Goal: Task Accomplishment & Management: Manage account settings

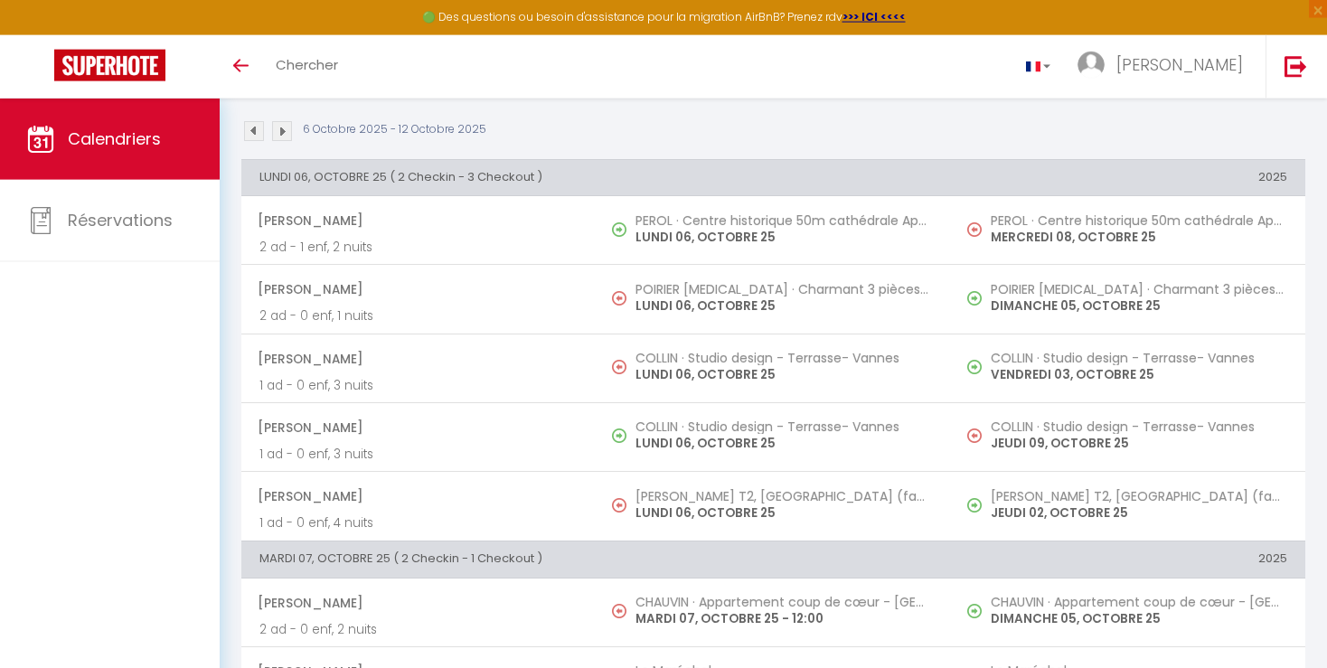
scroll to position [24, 0]
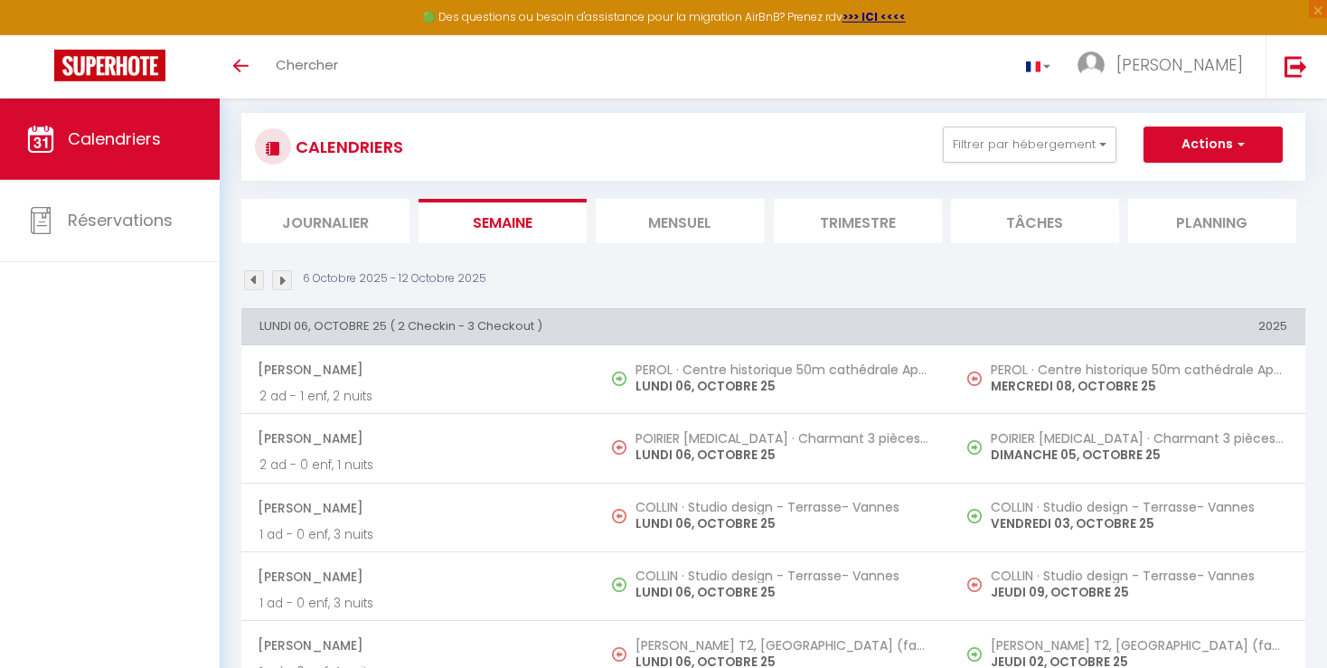
click at [280, 279] on img at bounding box center [282, 280] width 20 height 20
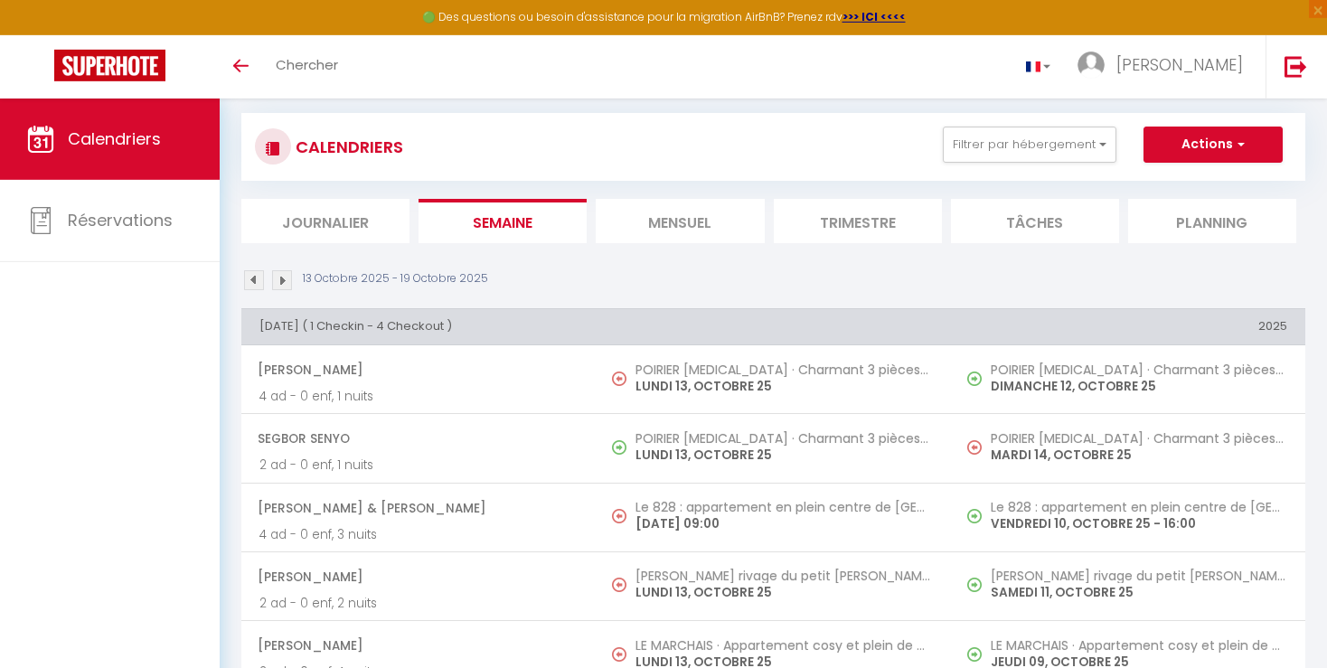
click at [247, 279] on img at bounding box center [254, 280] width 20 height 20
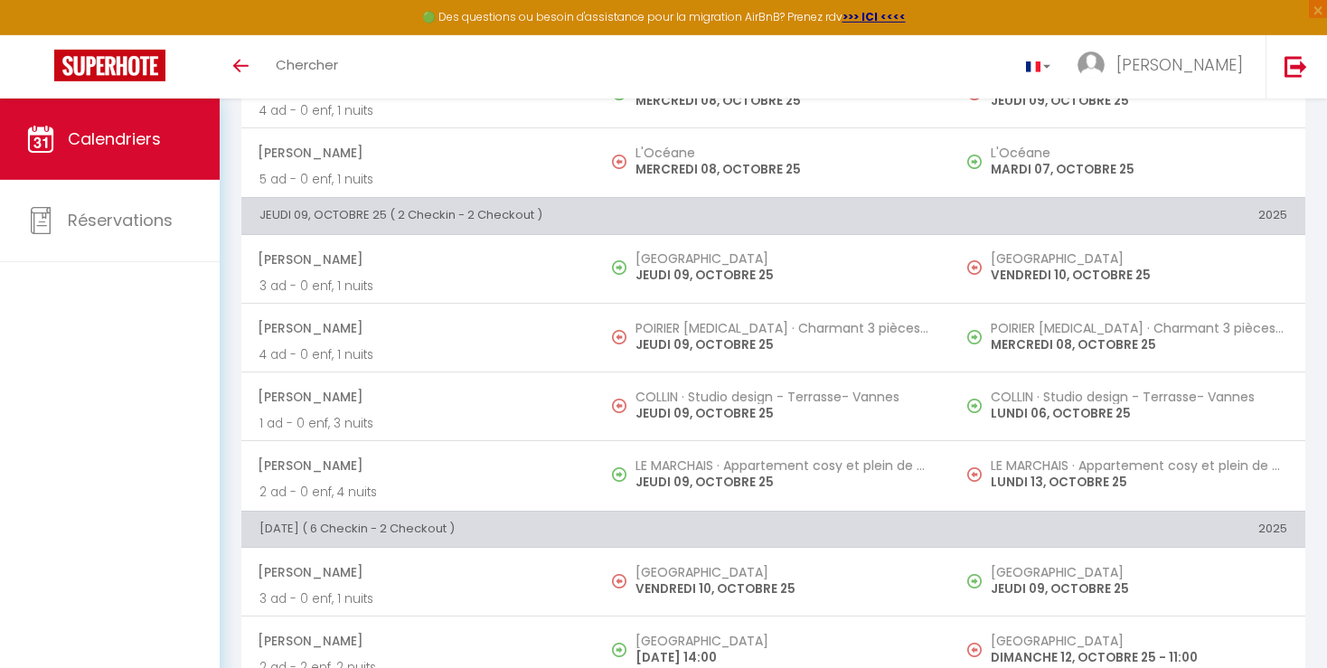
scroll to position [1122, 0]
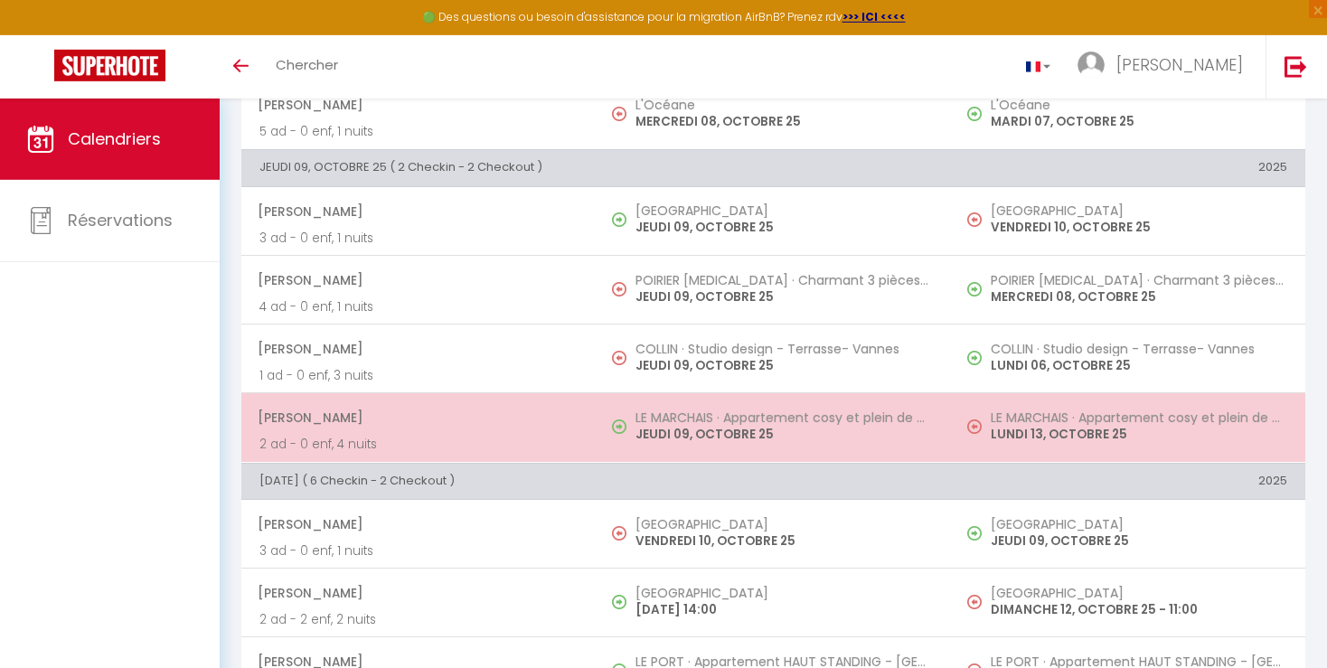
click at [1238, 425] on p "LUNDI 13, OCTOBRE 25" at bounding box center [1139, 434] width 297 height 19
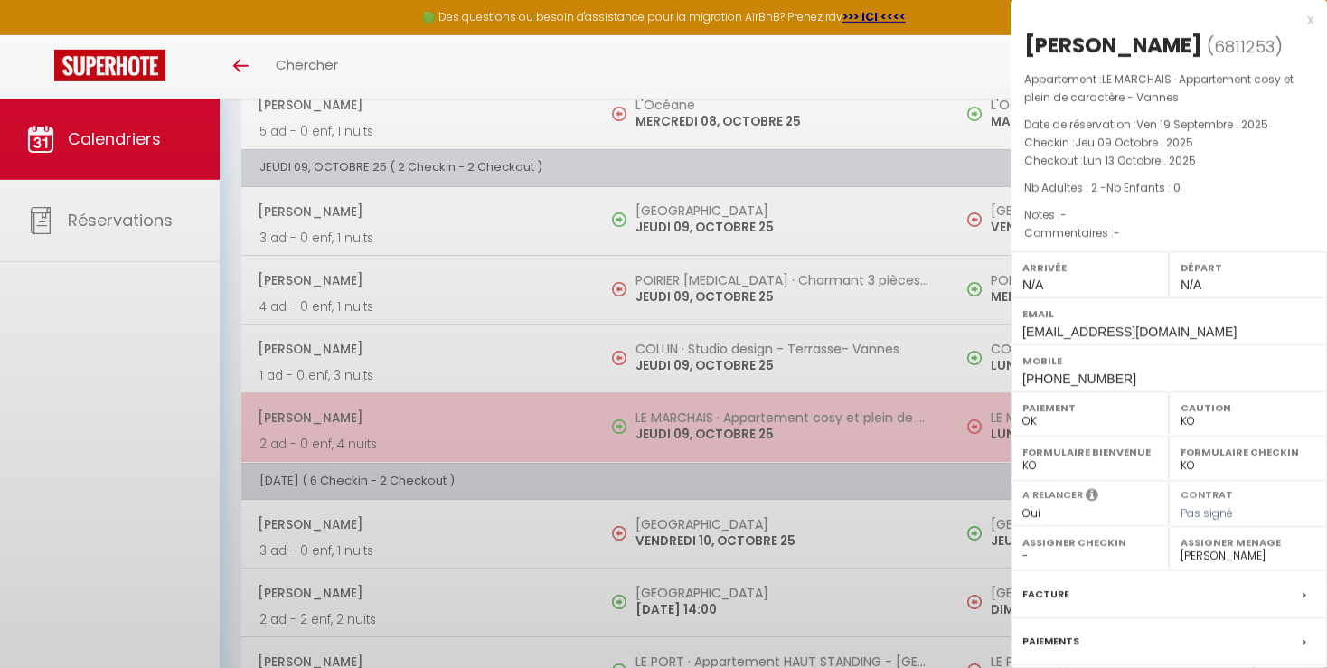
select select "OK"
select select "47552"
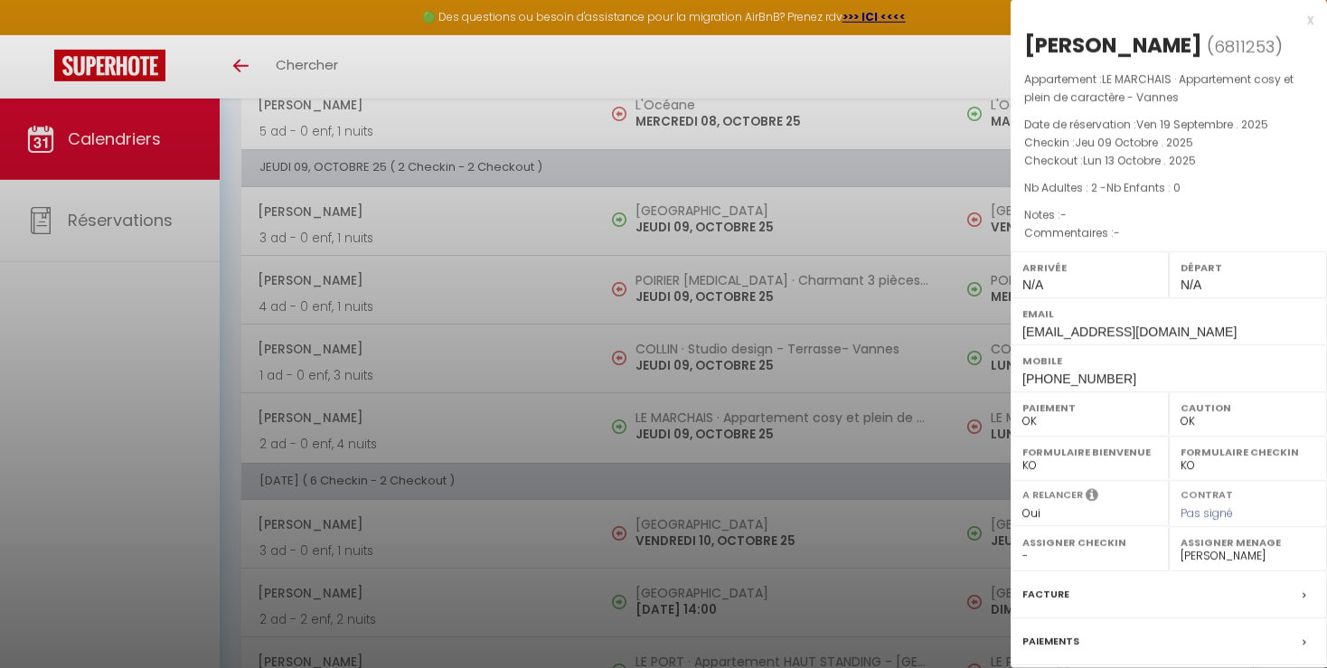
click at [927, 516] on div at bounding box center [663, 334] width 1327 height 668
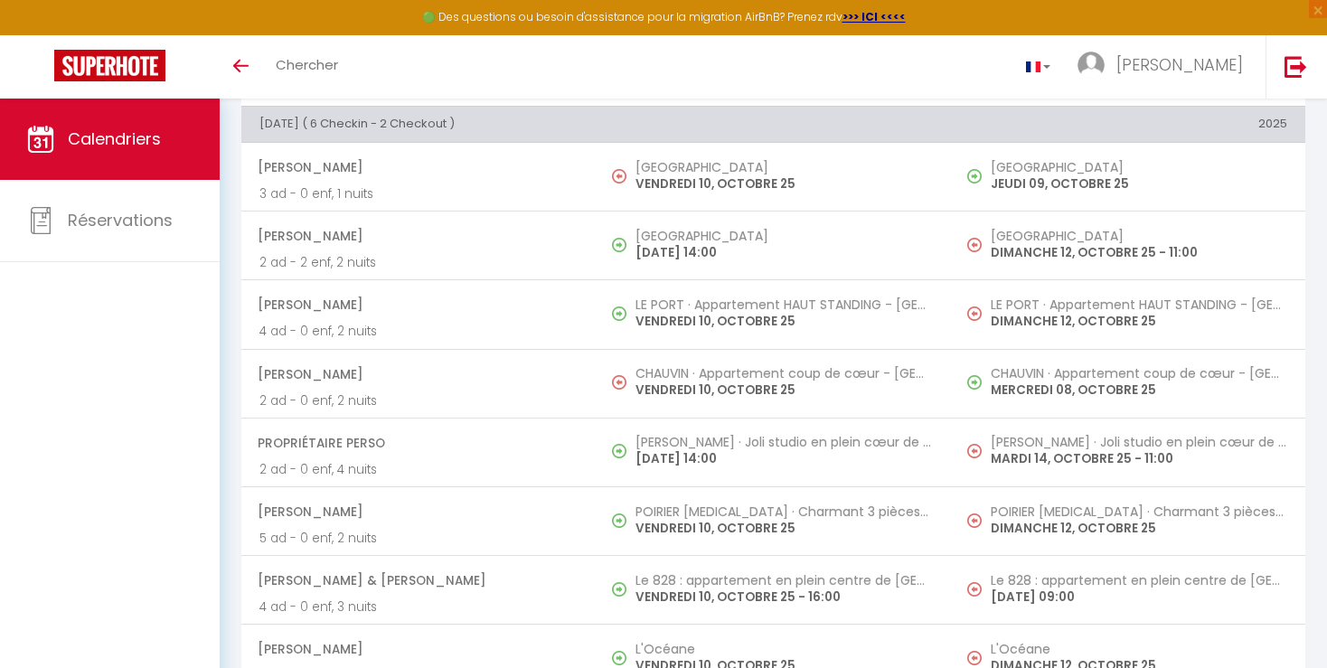
scroll to position [1488, 0]
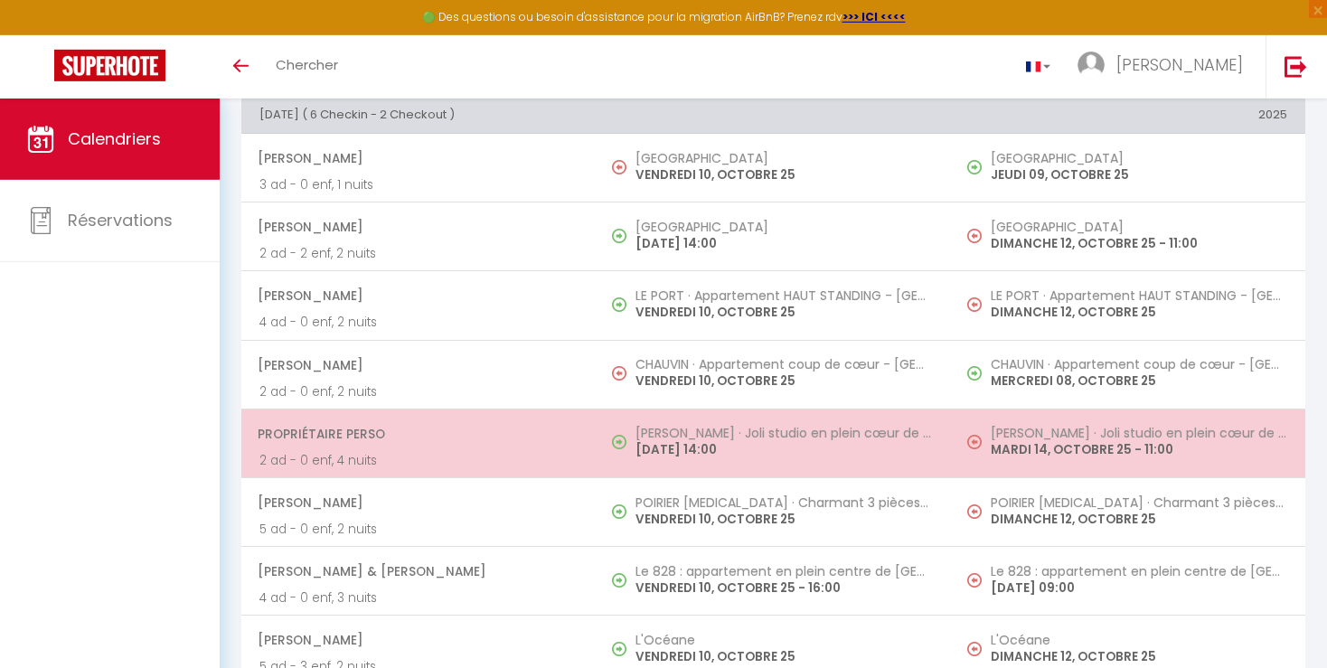
click at [1213, 446] on p "MARDI 14, OCTOBRE 25 - 11:00" at bounding box center [1139, 449] width 297 height 19
select select "KO"
select select "19302"
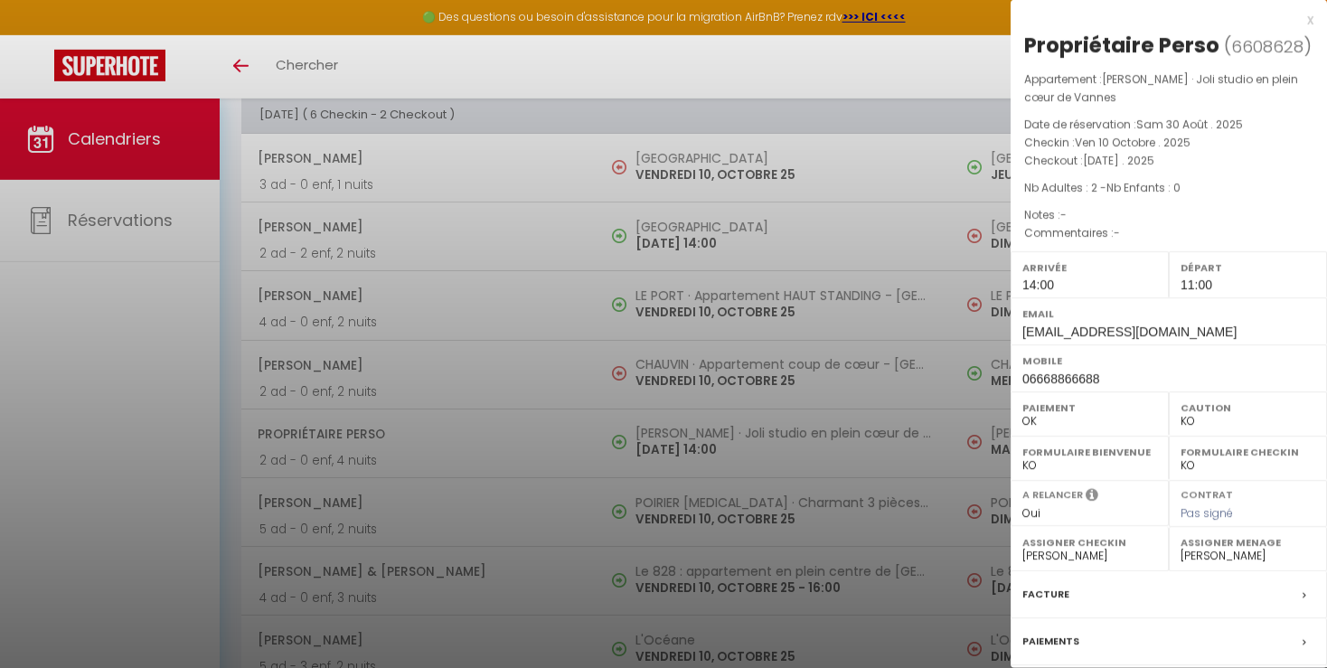
click at [966, 537] on div at bounding box center [663, 334] width 1327 height 668
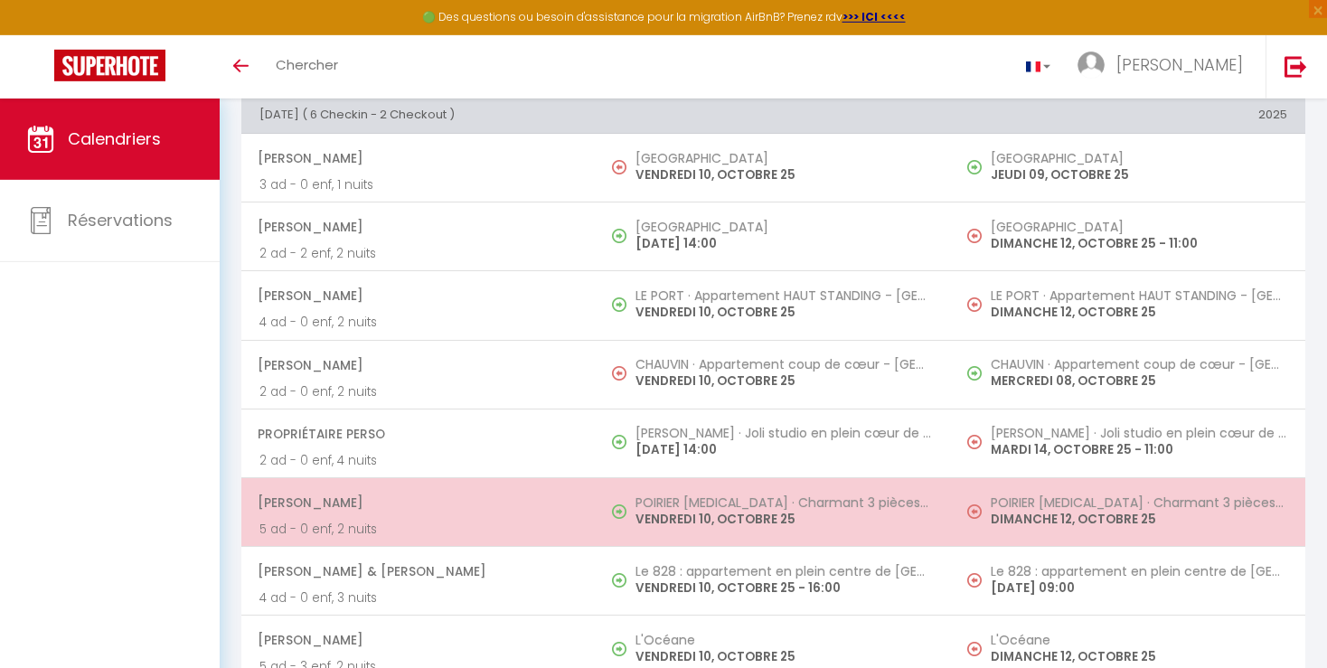
click at [1123, 514] on p "DIMANCHE 12, OCTOBRE 25" at bounding box center [1139, 519] width 297 height 19
select select "OK"
select select "23660"
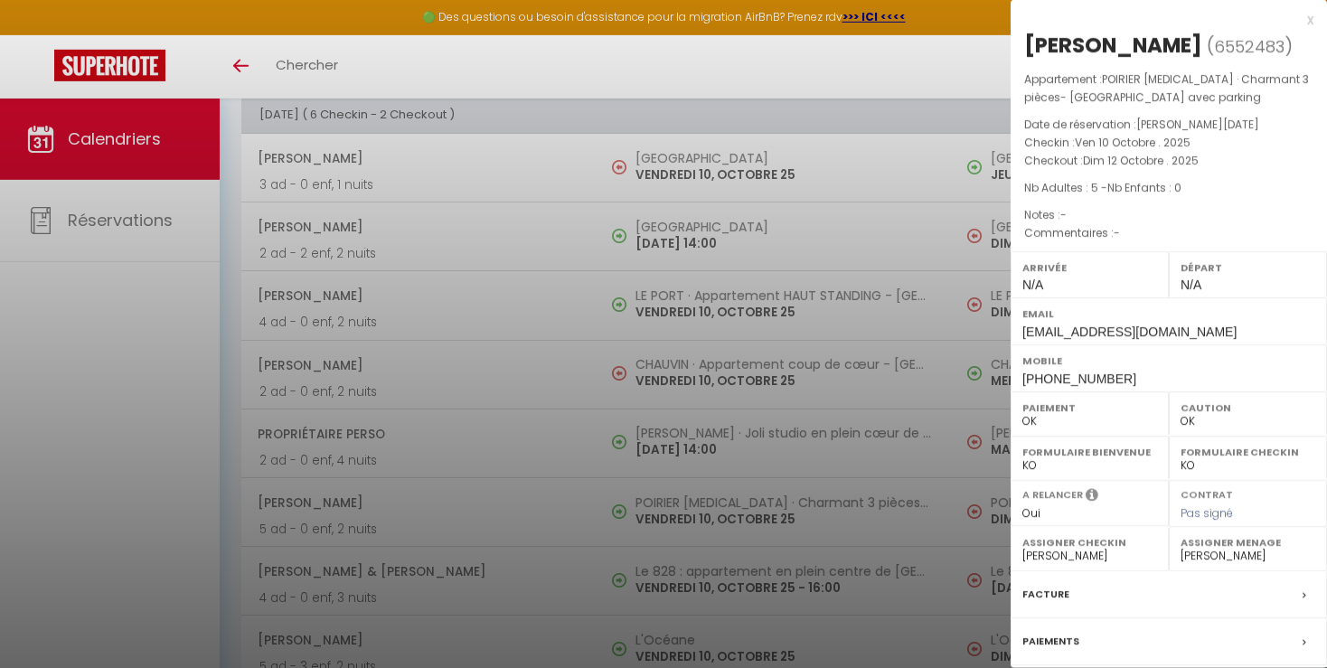
click at [914, 541] on div at bounding box center [663, 334] width 1327 height 668
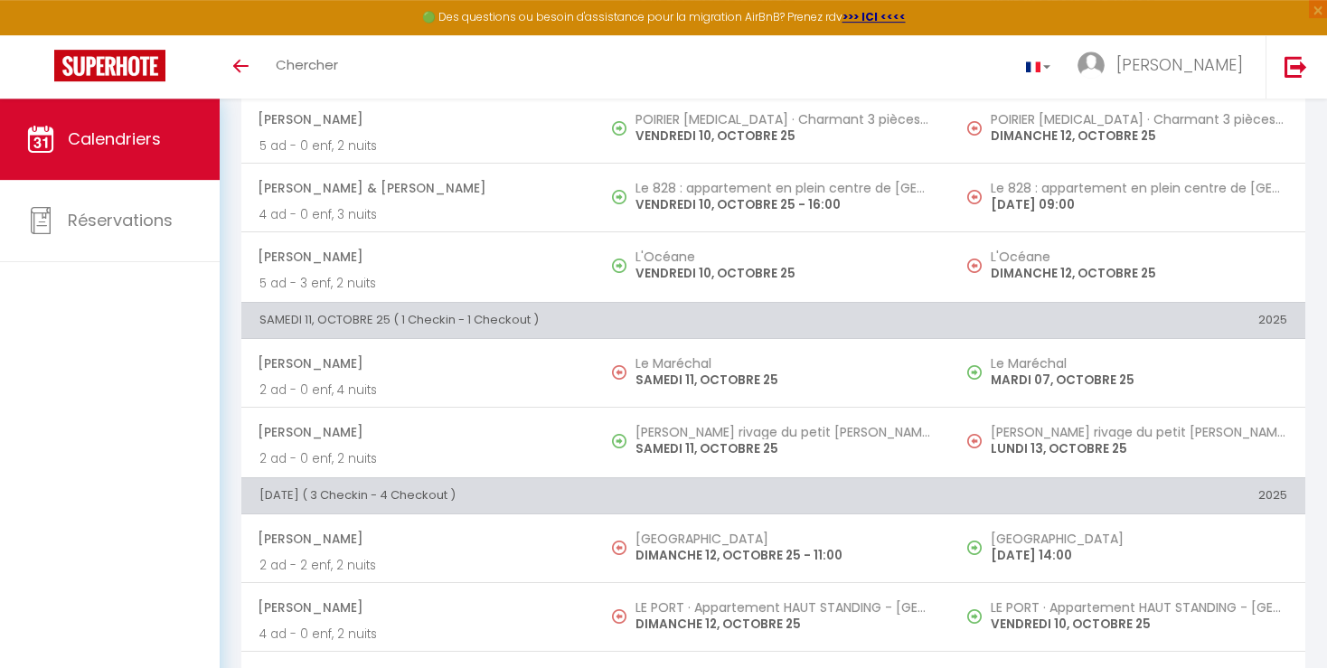
scroll to position [1862, 0]
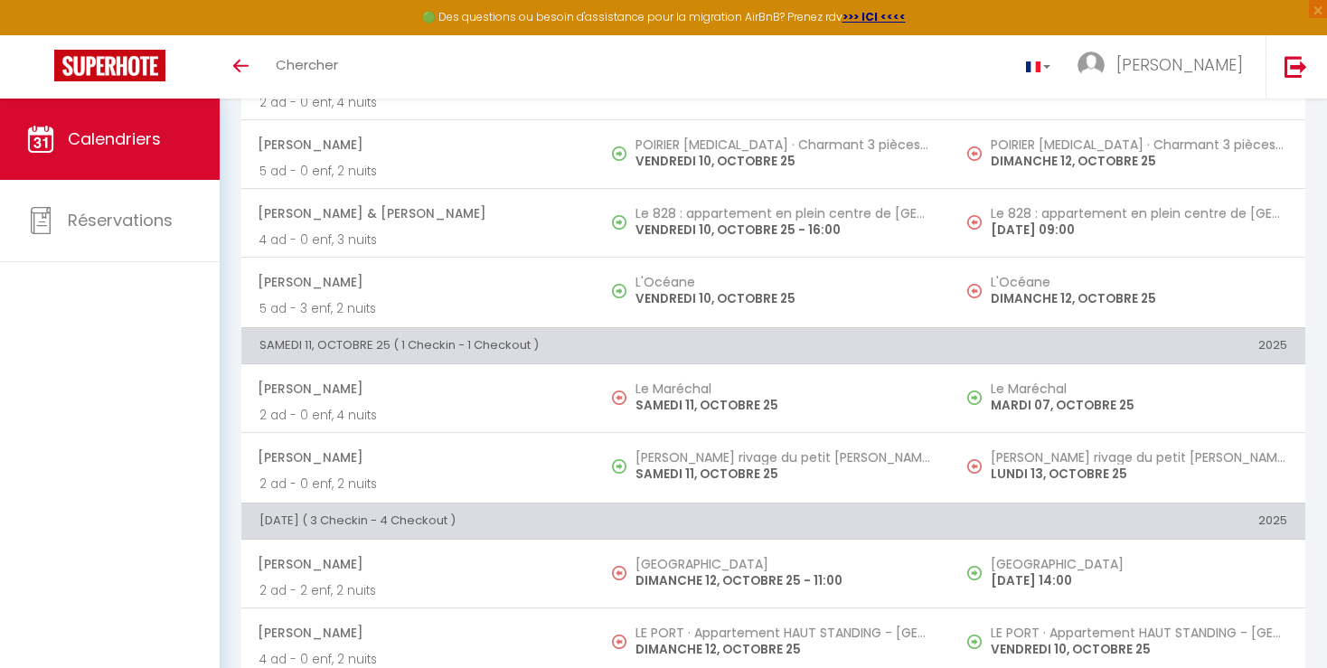
drag, startPoint x: 1327, startPoint y: 13, endPoint x: 1338, endPoint y: 15, distance: 11.2
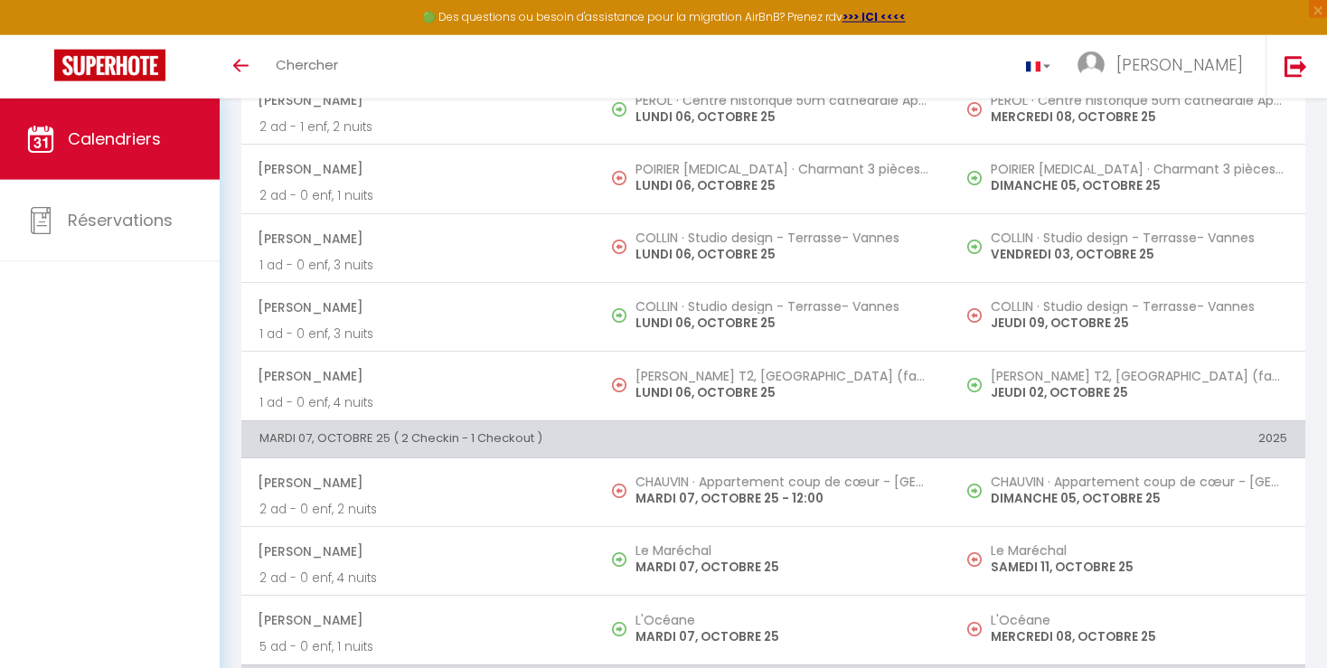
scroll to position [0, 0]
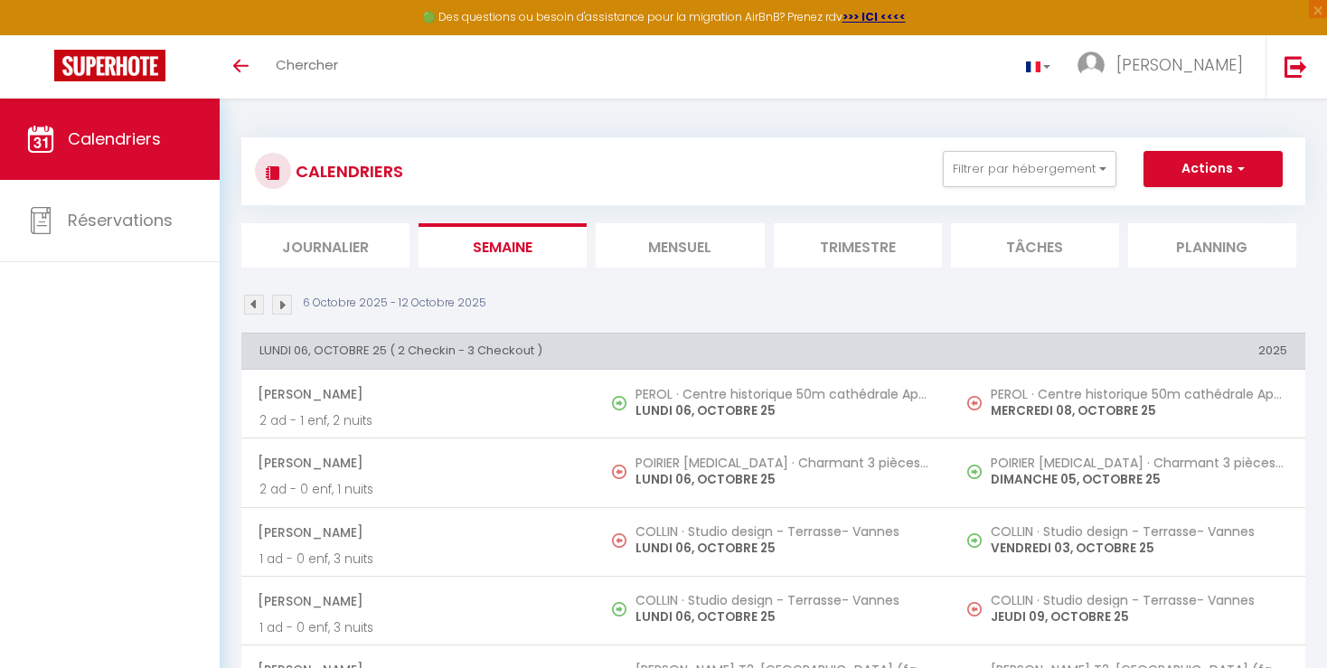
click at [288, 308] on img at bounding box center [282, 305] width 20 height 20
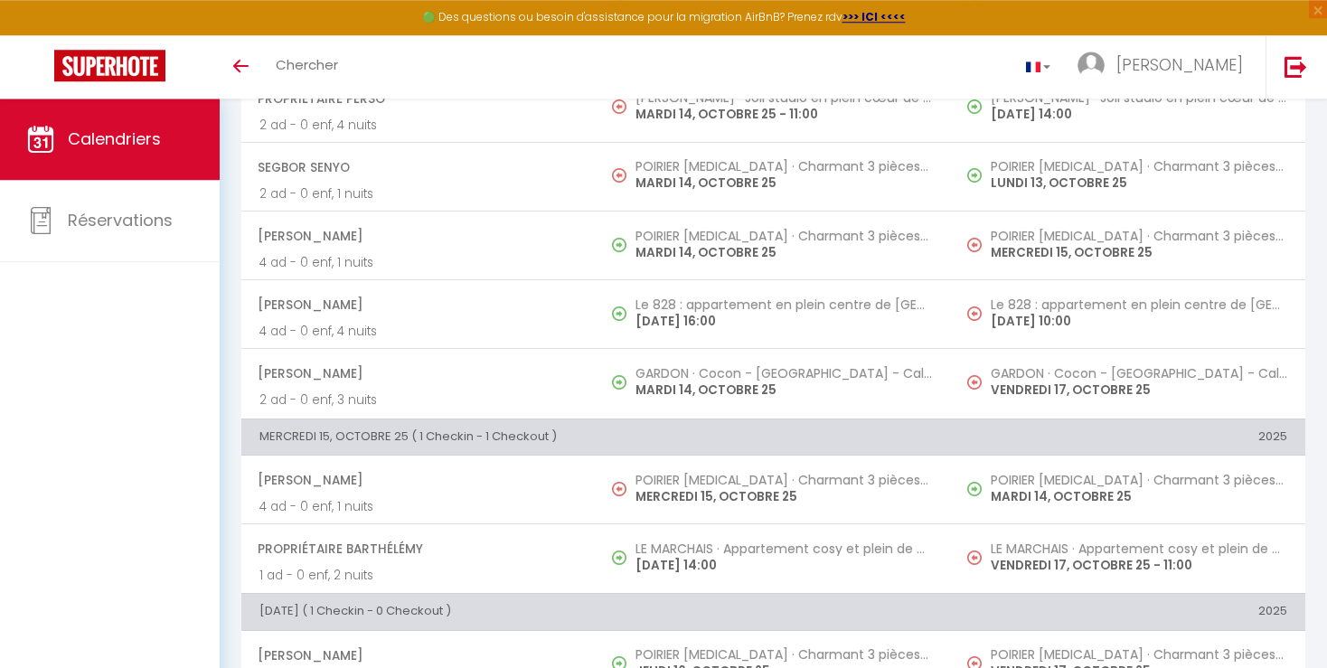
scroll to position [683, 0]
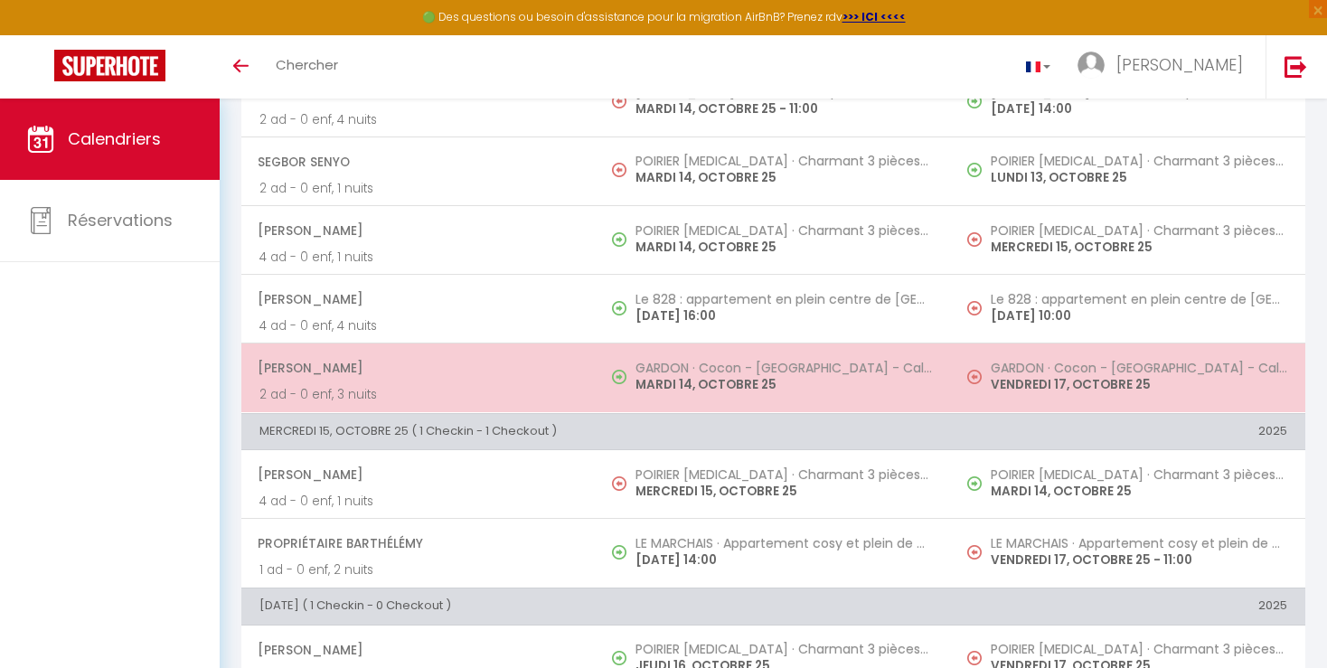
click at [1150, 394] on td "GARDON · Cocon - [GEOGRAPHIC_DATA] - Calme - Wifi - Agréable [DATE]" at bounding box center [1128, 378] width 354 height 69
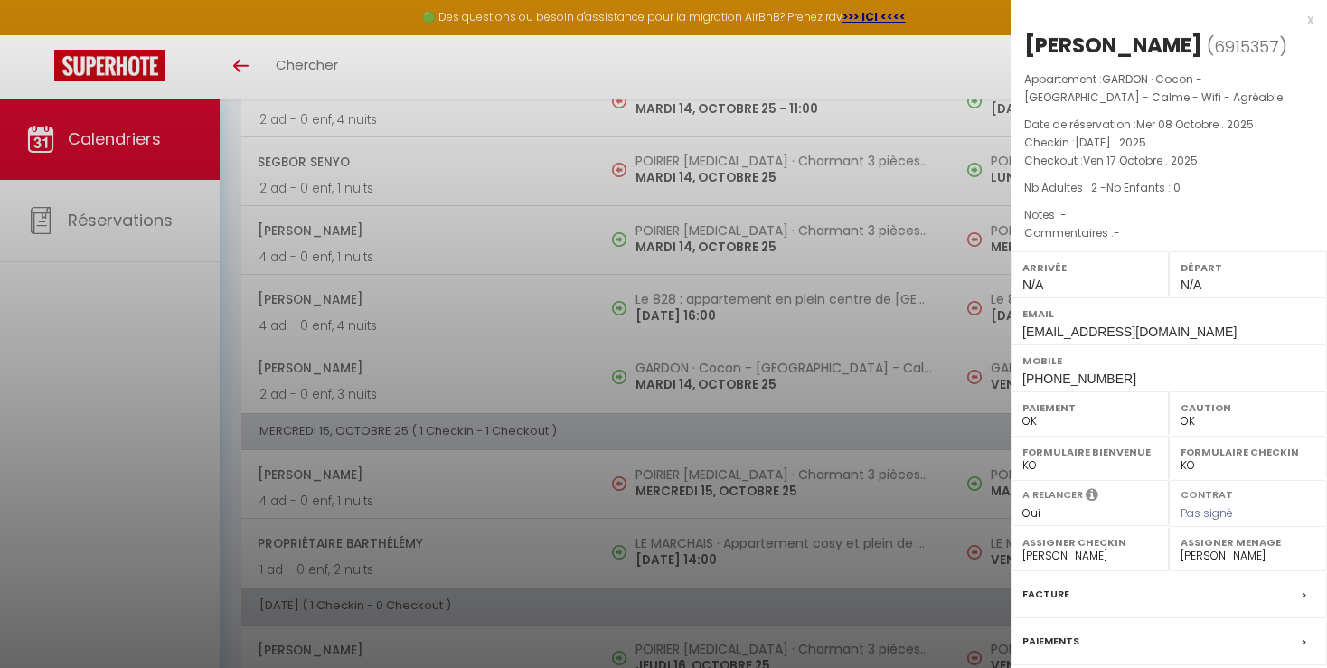
click at [920, 406] on div at bounding box center [663, 334] width 1327 height 668
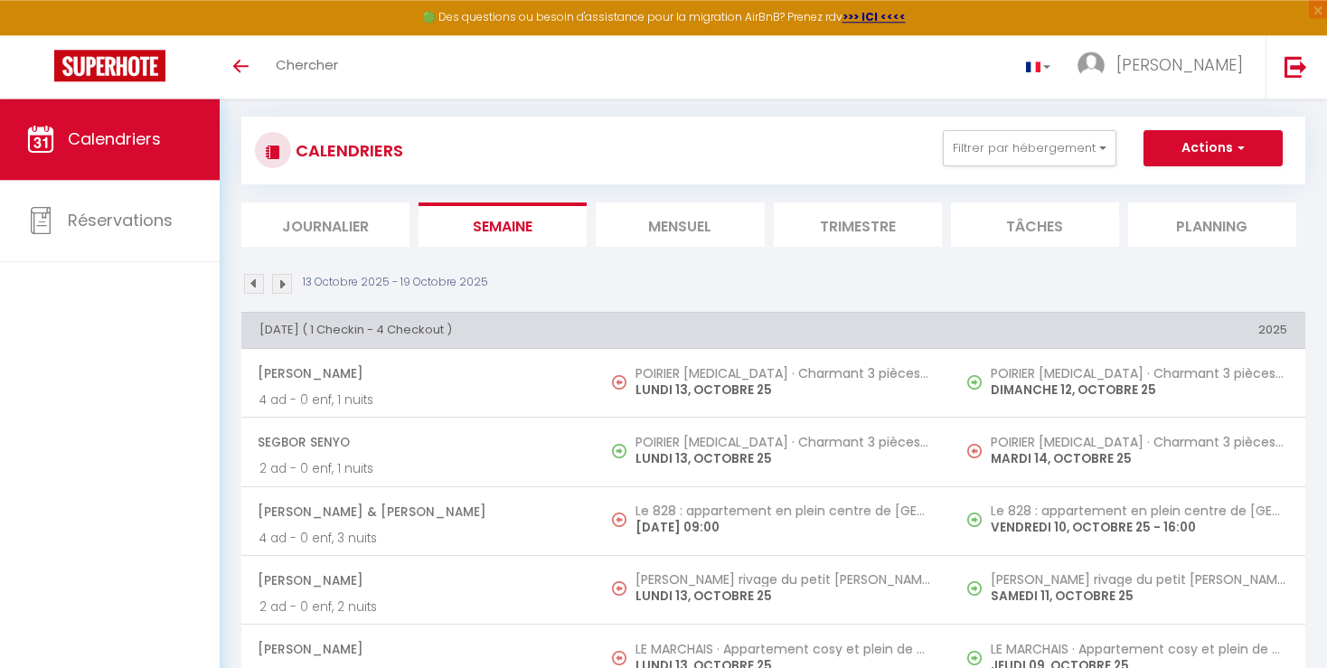
scroll to position [0, 0]
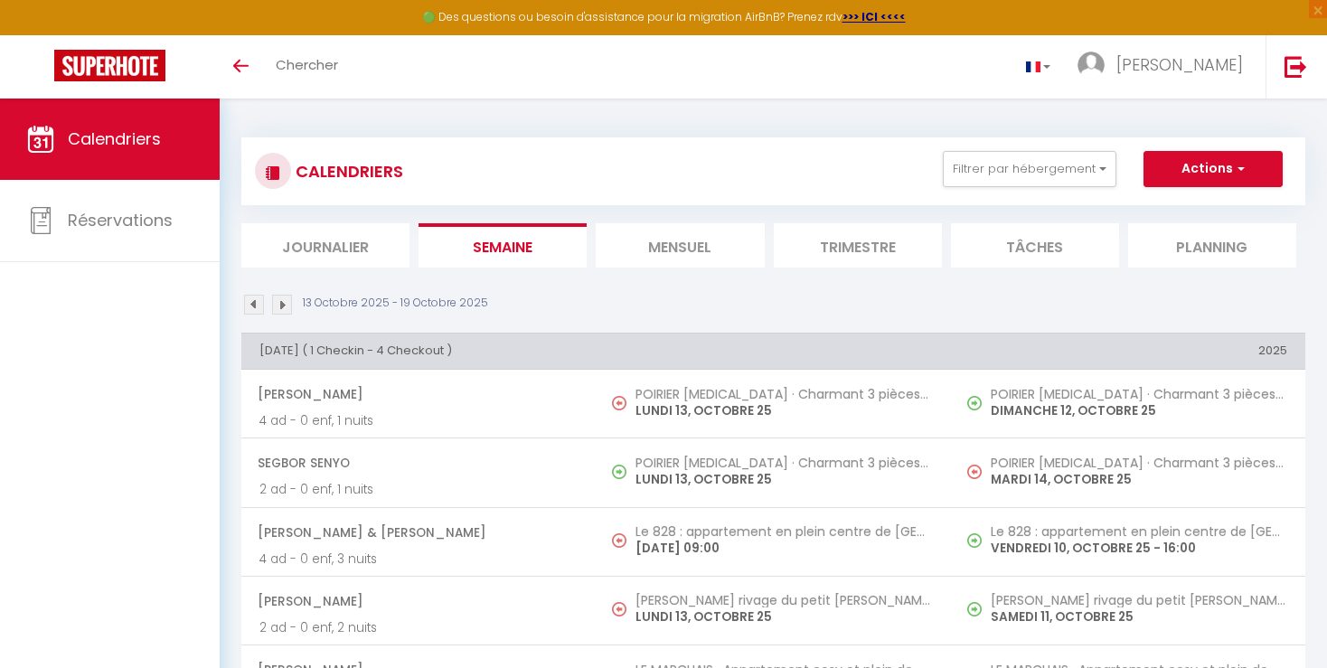
click at [251, 306] on img at bounding box center [254, 305] width 20 height 20
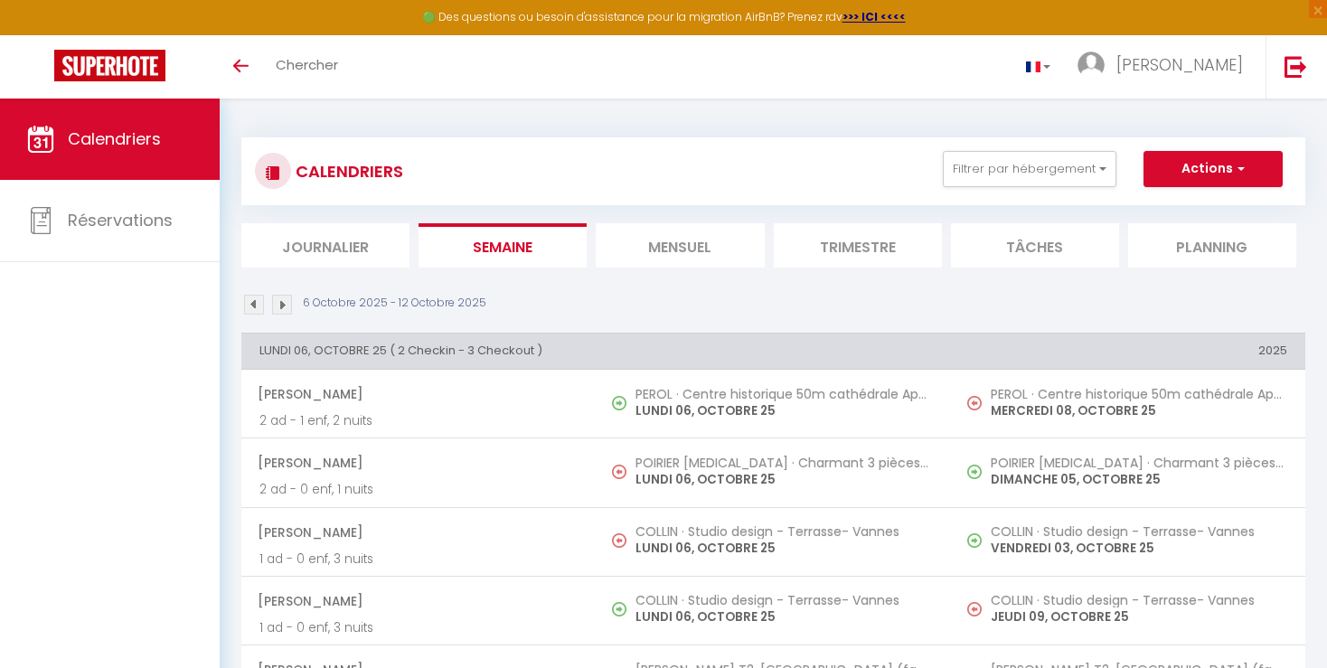
click at [280, 302] on img at bounding box center [282, 305] width 20 height 20
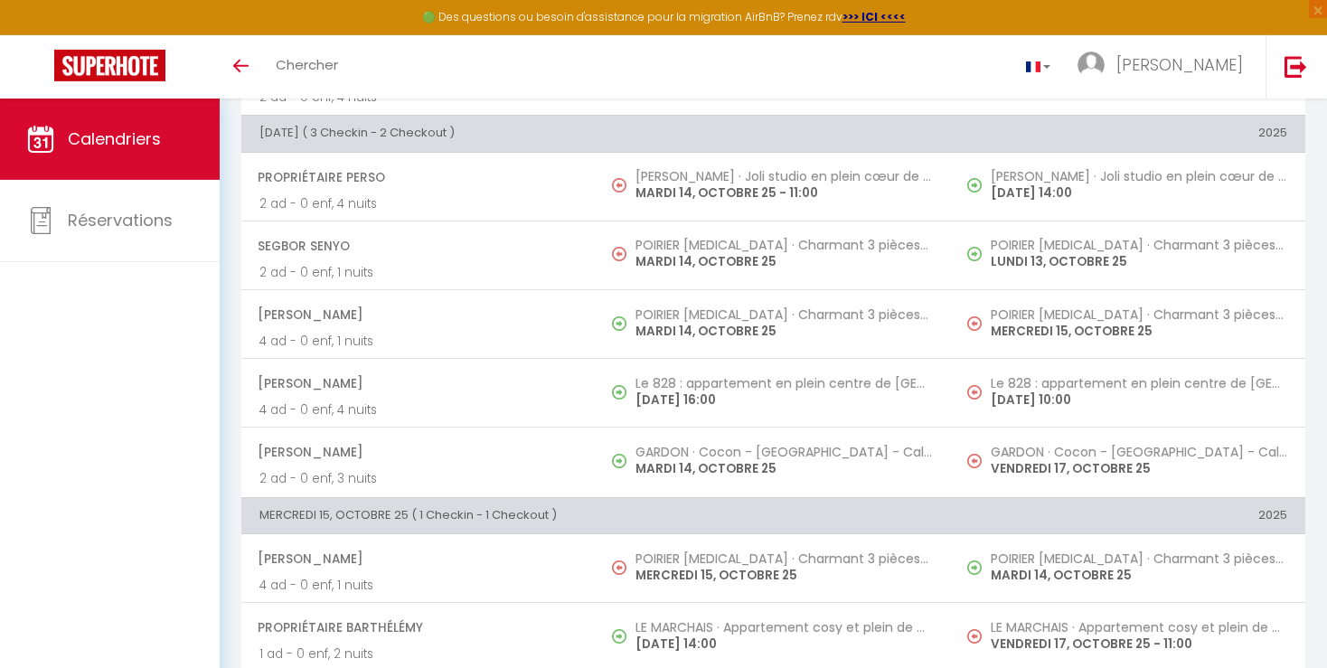
scroll to position [604, 0]
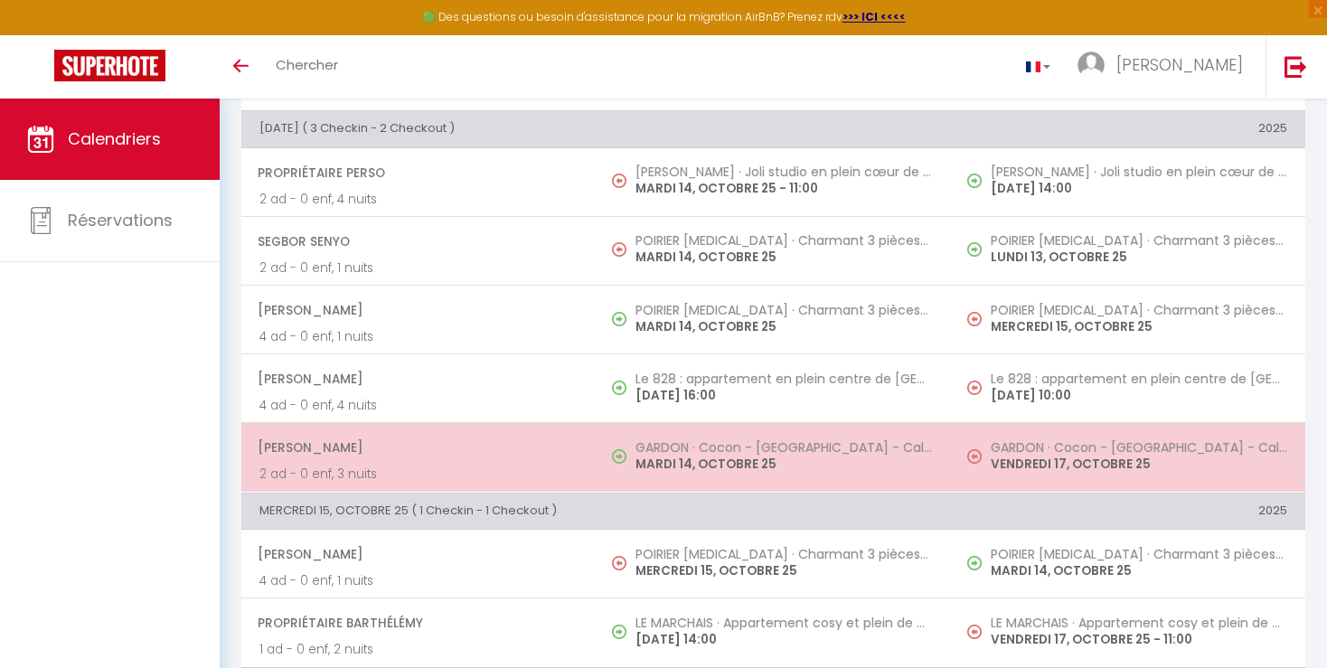
click at [1102, 465] on p "VENDREDI 17, OCTOBRE 25" at bounding box center [1139, 464] width 297 height 19
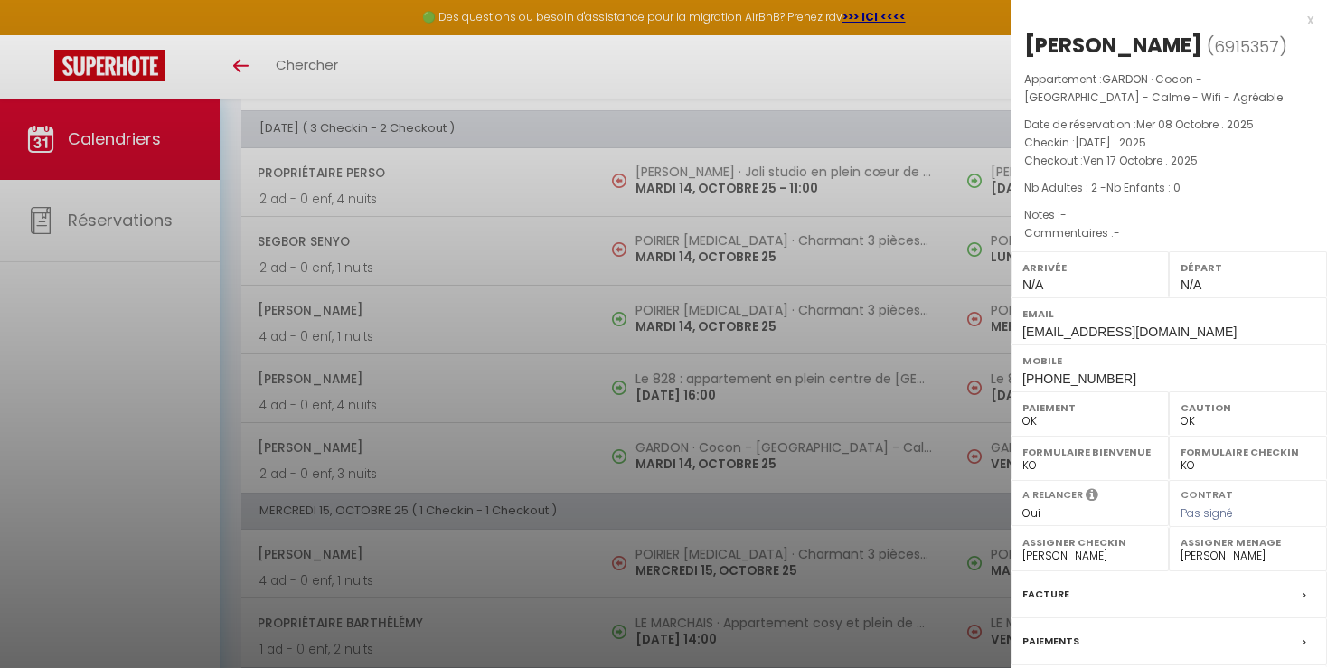
click at [943, 494] on div at bounding box center [663, 334] width 1327 height 668
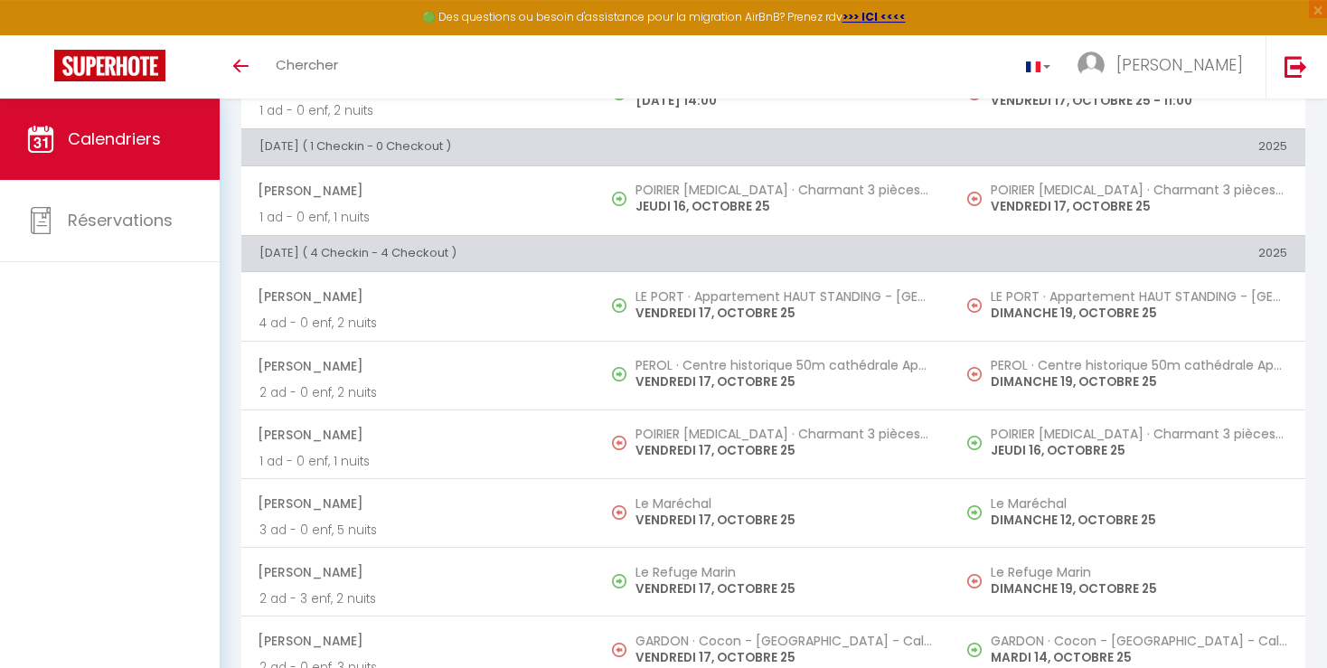
scroll to position [1680, 0]
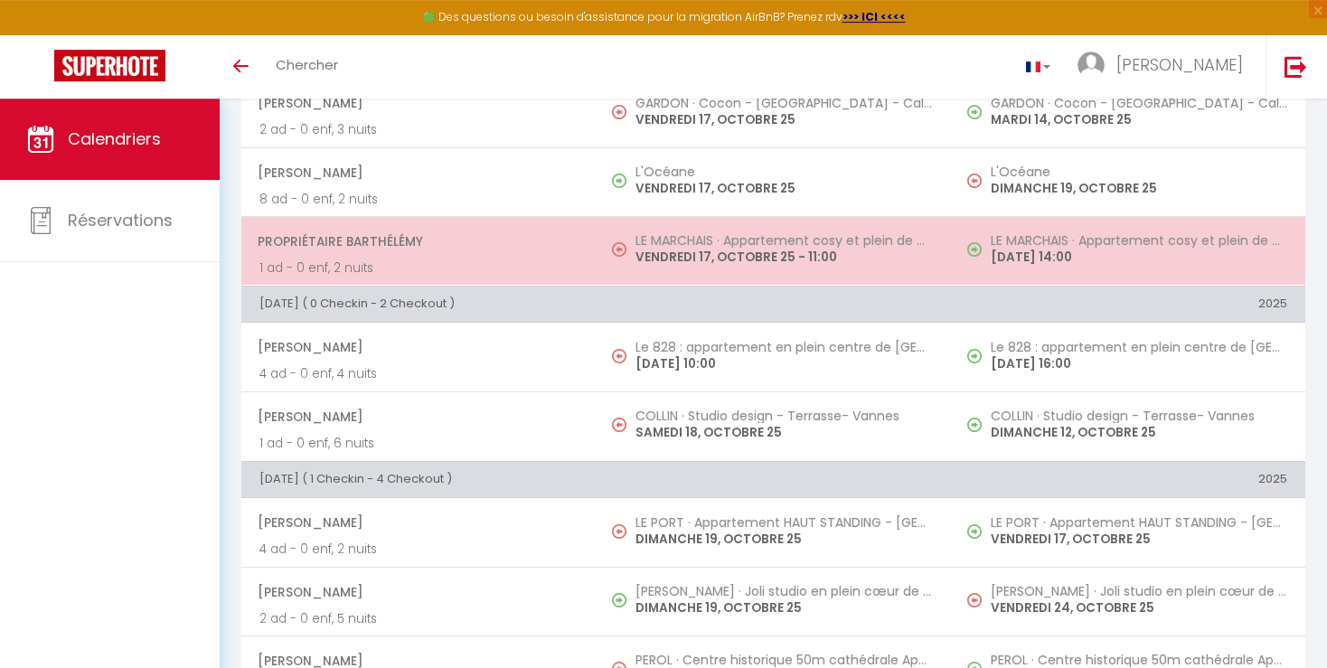
click at [1033, 269] on td "LE MARCHAIS · Appartement cosy et plein de caractère - Vannes [DATE] 14:00" at bounding box center [1128, 250] width 354 height 69
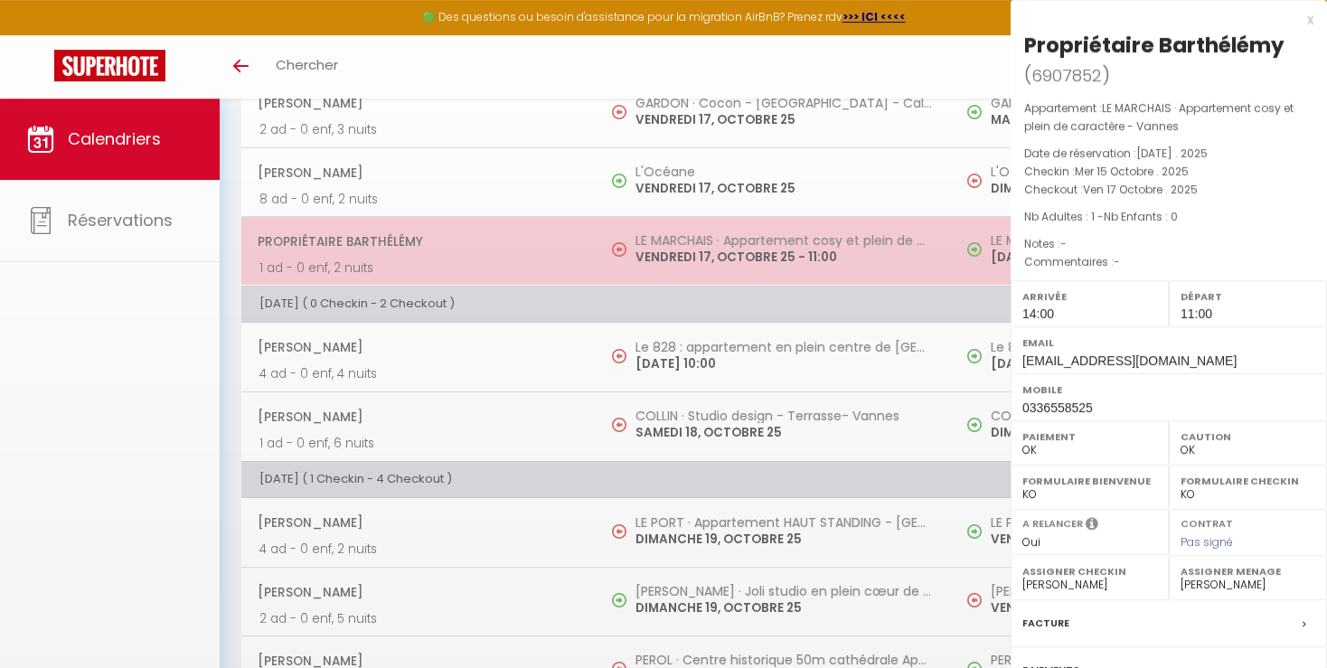
select select "KO"
select select "19302"
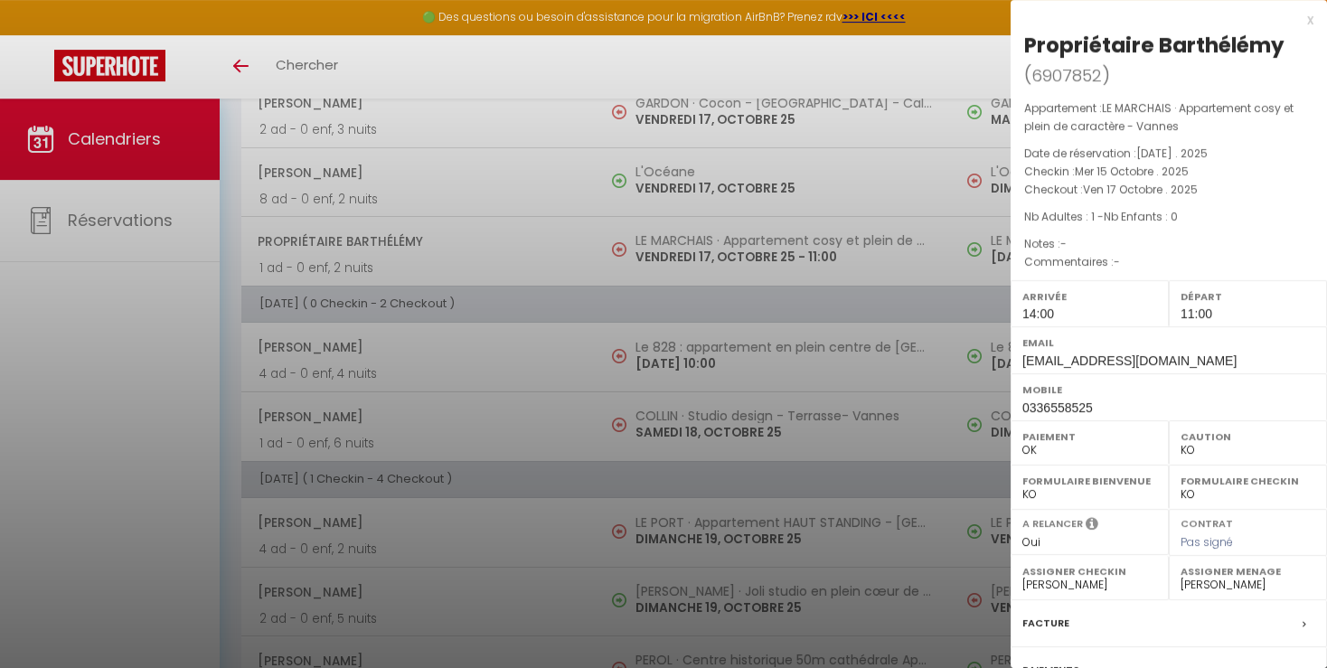
click at [959, 283] on div at bounding box center [663, 334] width 1327 height 668
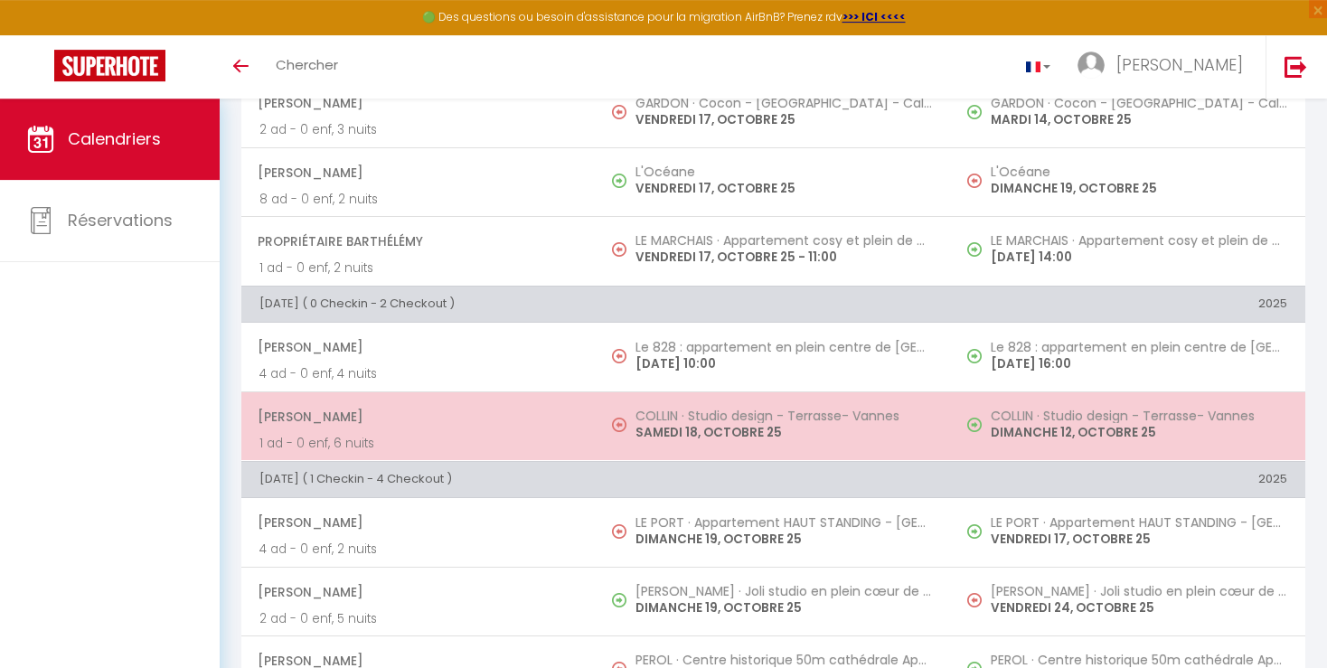
click at [1177, 452] on td "COLLIN · Studio design - Terrasse- Vannes [DATE]" at bounding box center [1128, 425] width 354 height 69
select select "OK"
select select "33853"
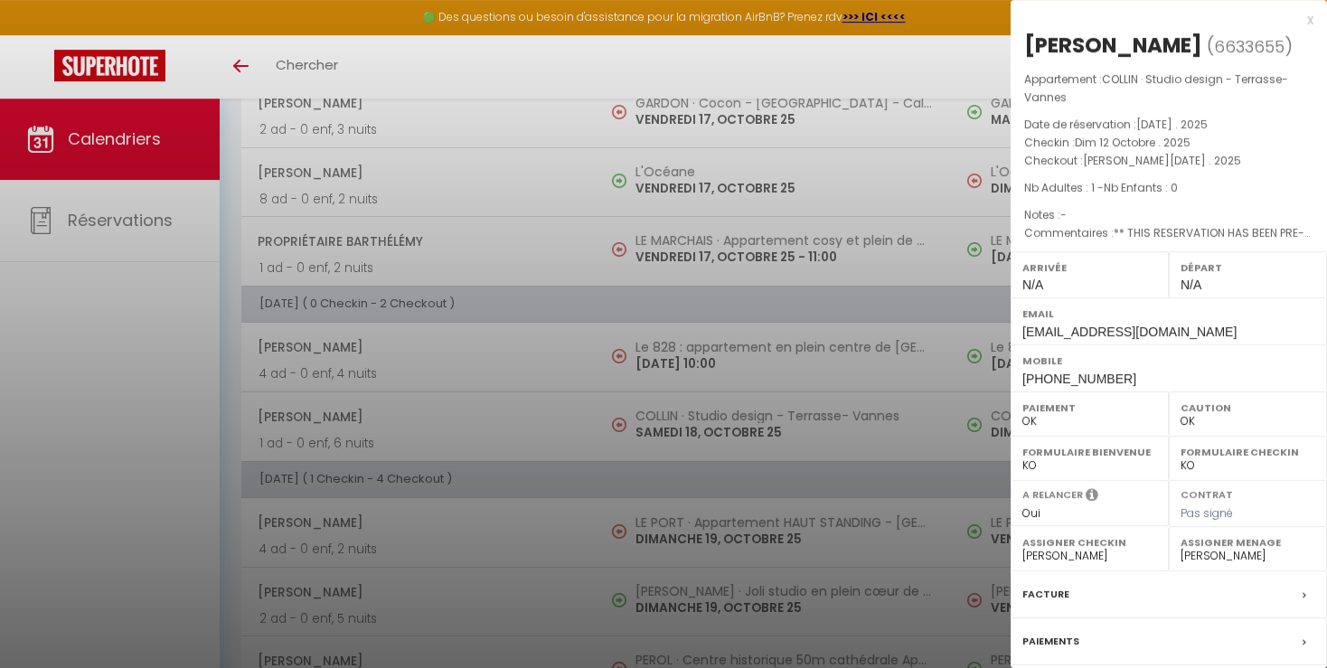
click at [942, 434] on div at bounding box center [663, 334] width 1327 height 668
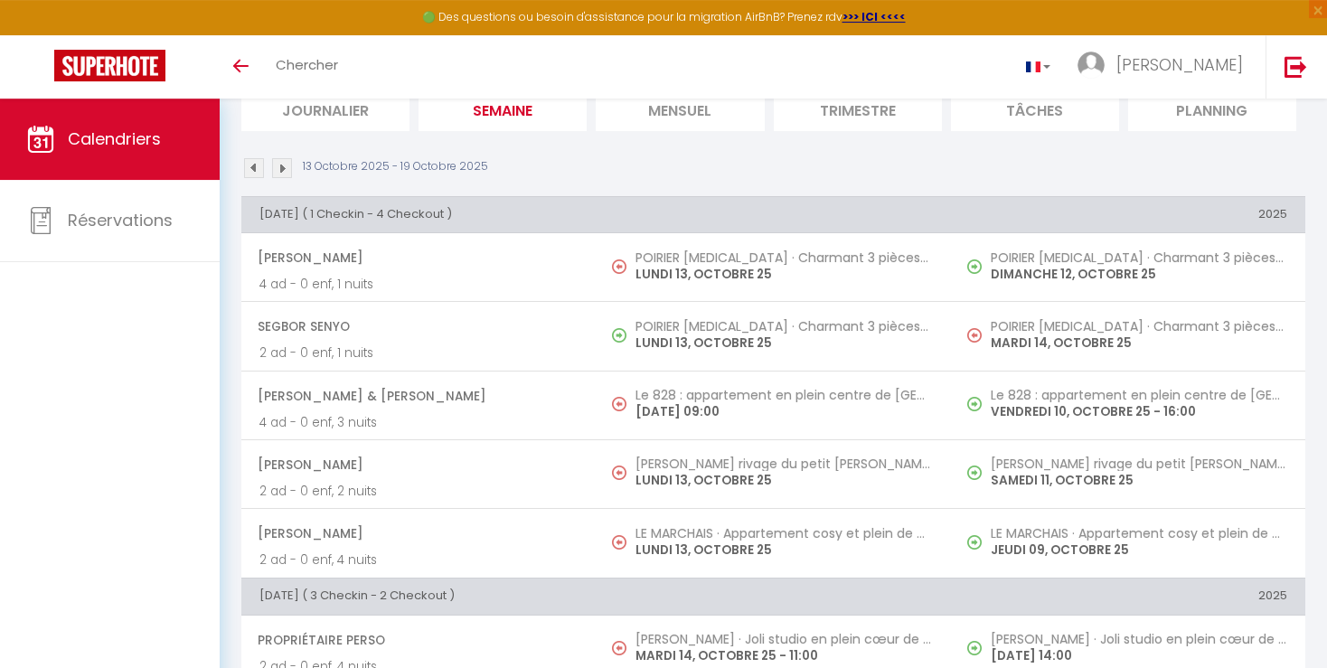
scroll to position [0, 0]
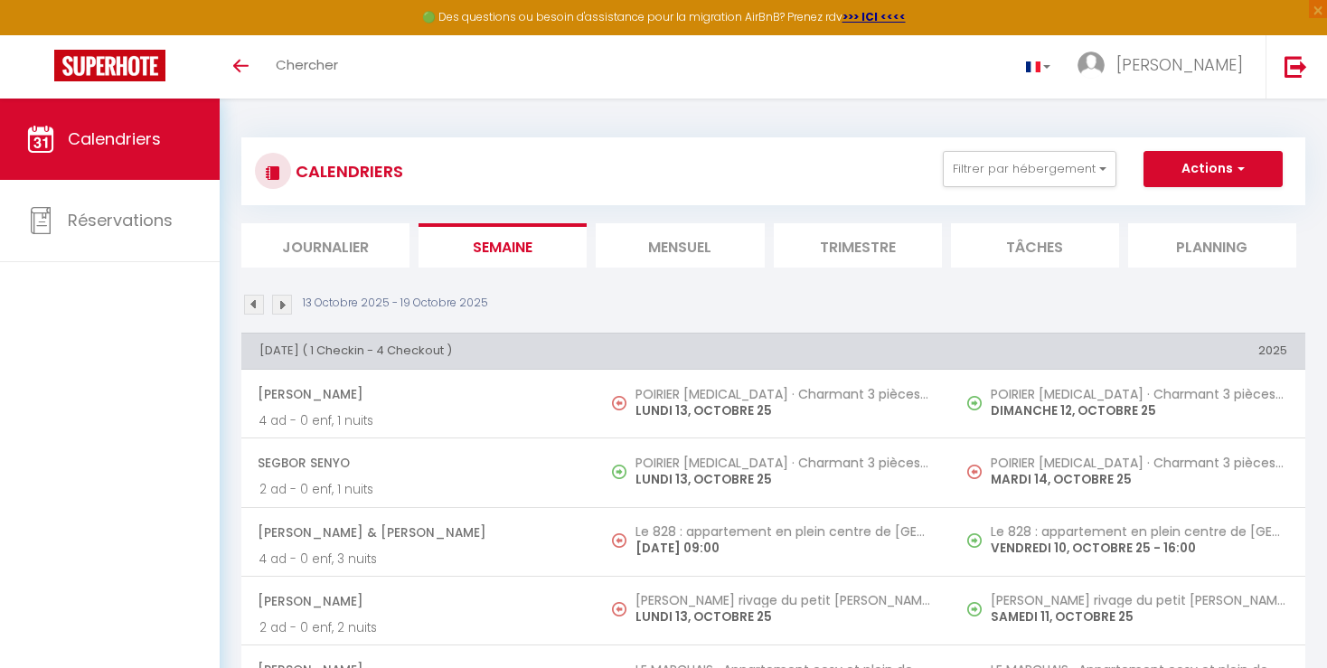
click at [283, 301] on img at bounding box center [282, 305] width 20 height 20
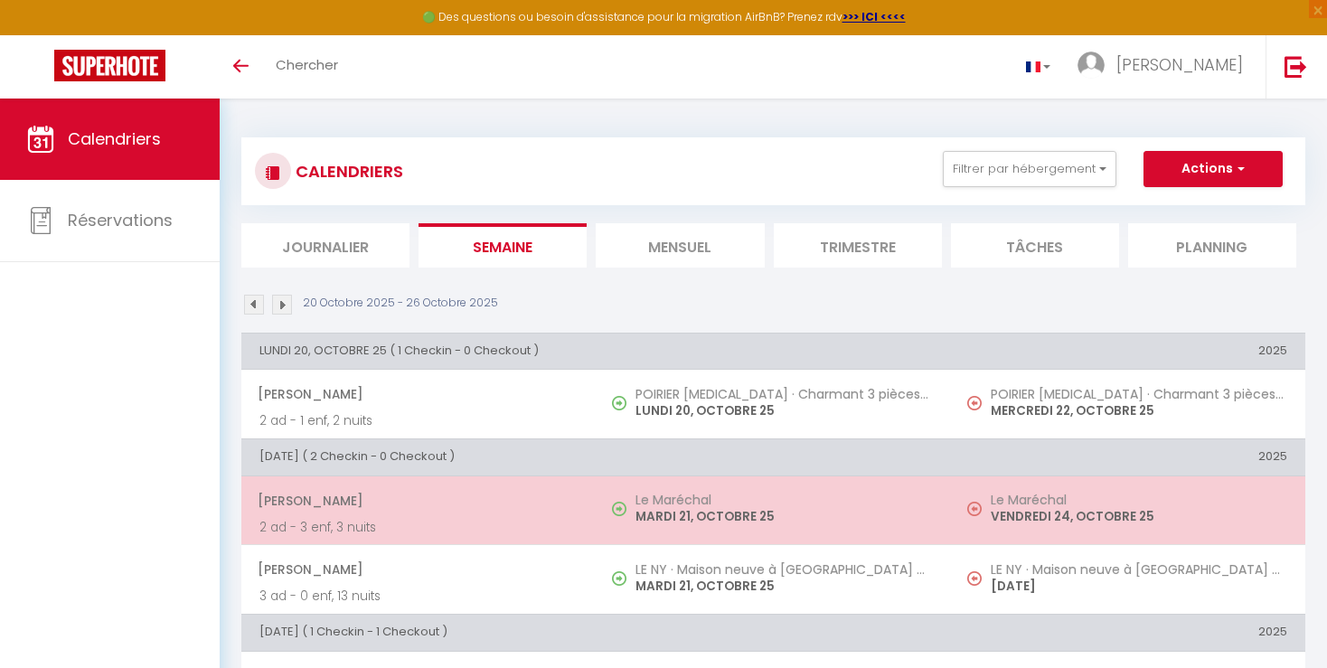
click at [1097, 511] on p "VENDREDI 24, OCTOBRE 25" at bounding box center [1139, 516] width 297 height 19
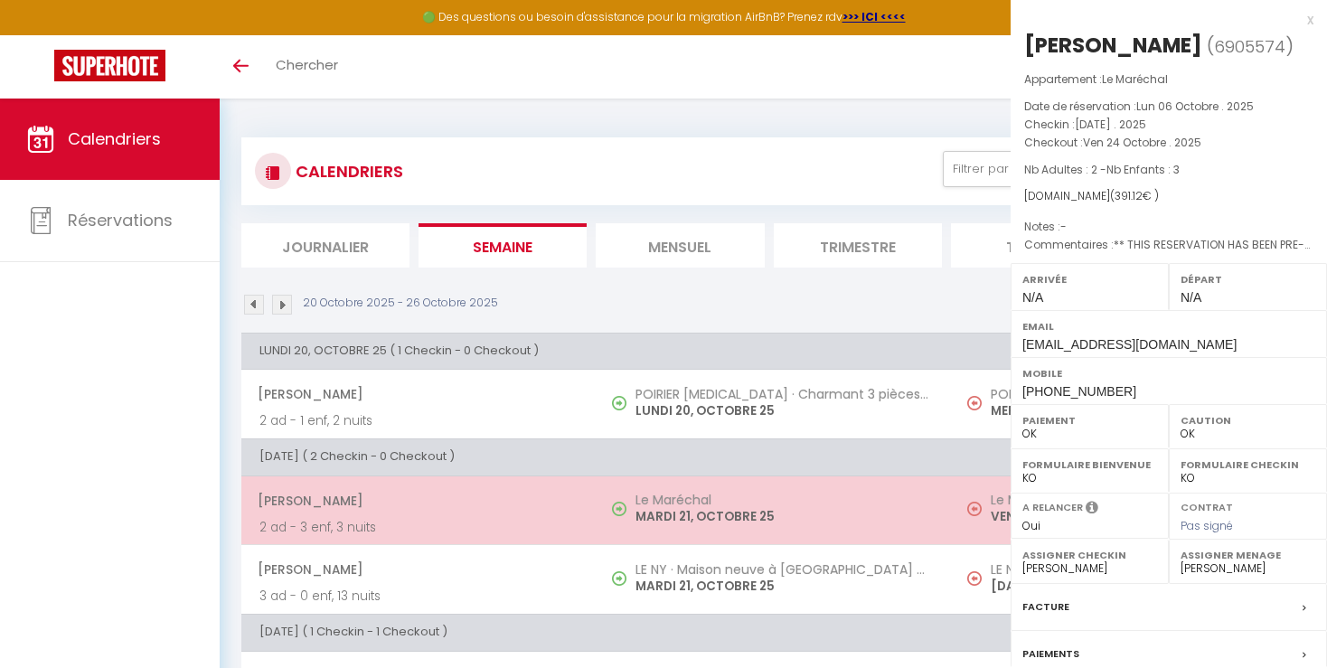
select select
select select "52131"
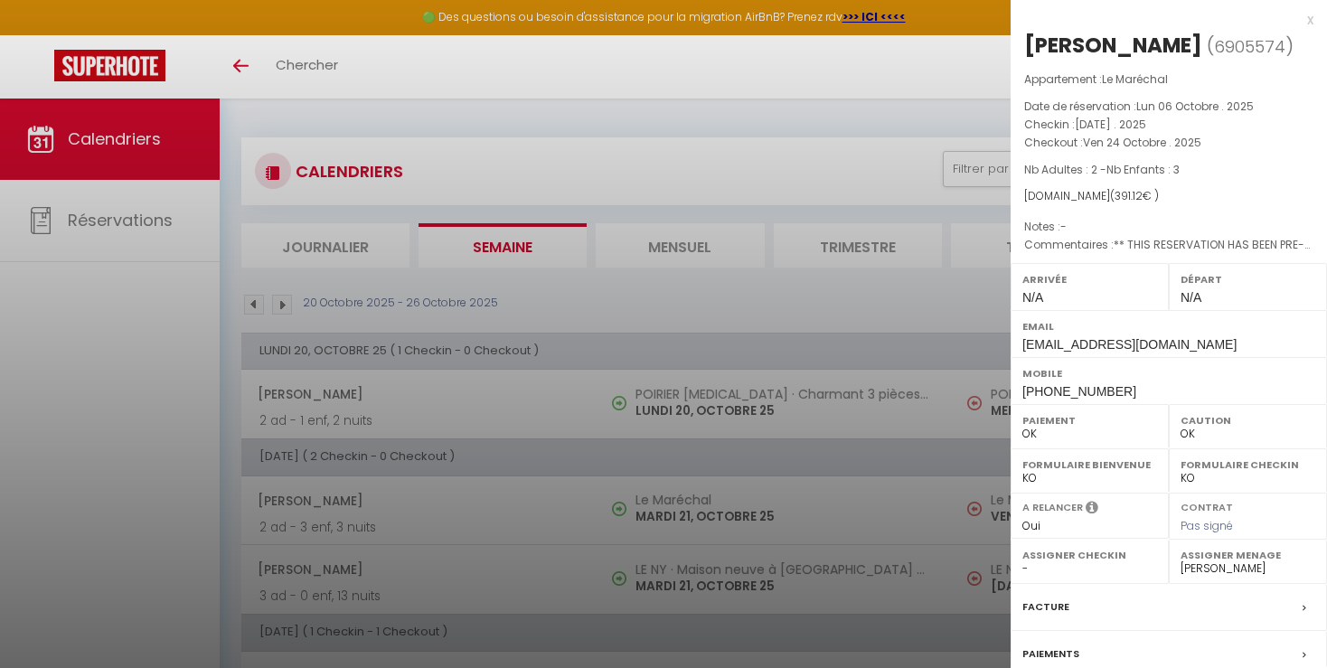
click at [908, 553] on div at bounding box center [663, 334] width 1327 height 668
